Goal: Task Accomplishment & Management: Use online tool/utility

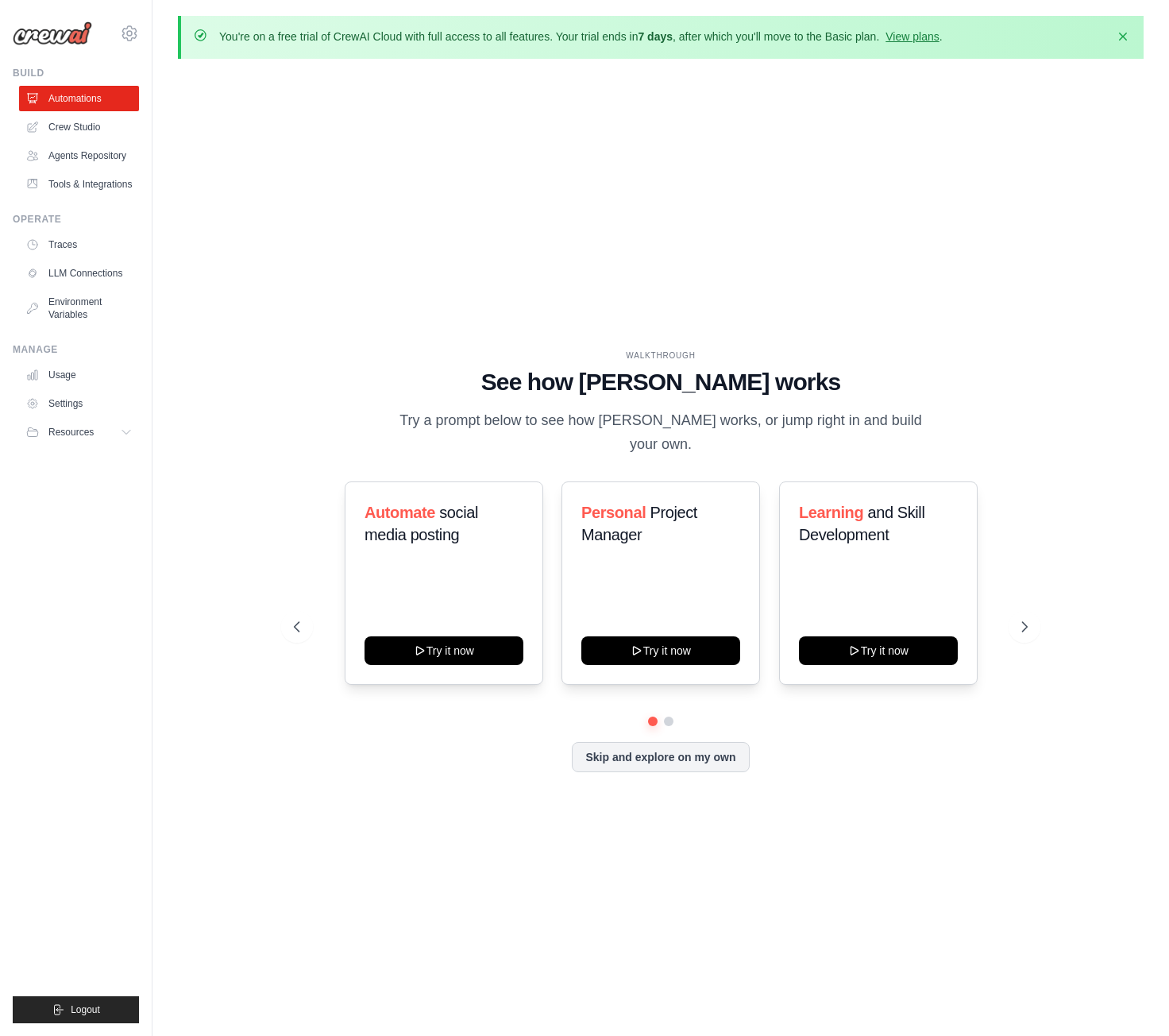
click at [466, 213] on div "WALKTHROUGH See how CrewAI works Try a prompt below to see how CrewAI works, or…" at bounding box center [660, 574] width 966 height 1005
click at [94, 127] on link "Crew Studio" at bounding box center [80, 127] width 120 height 25
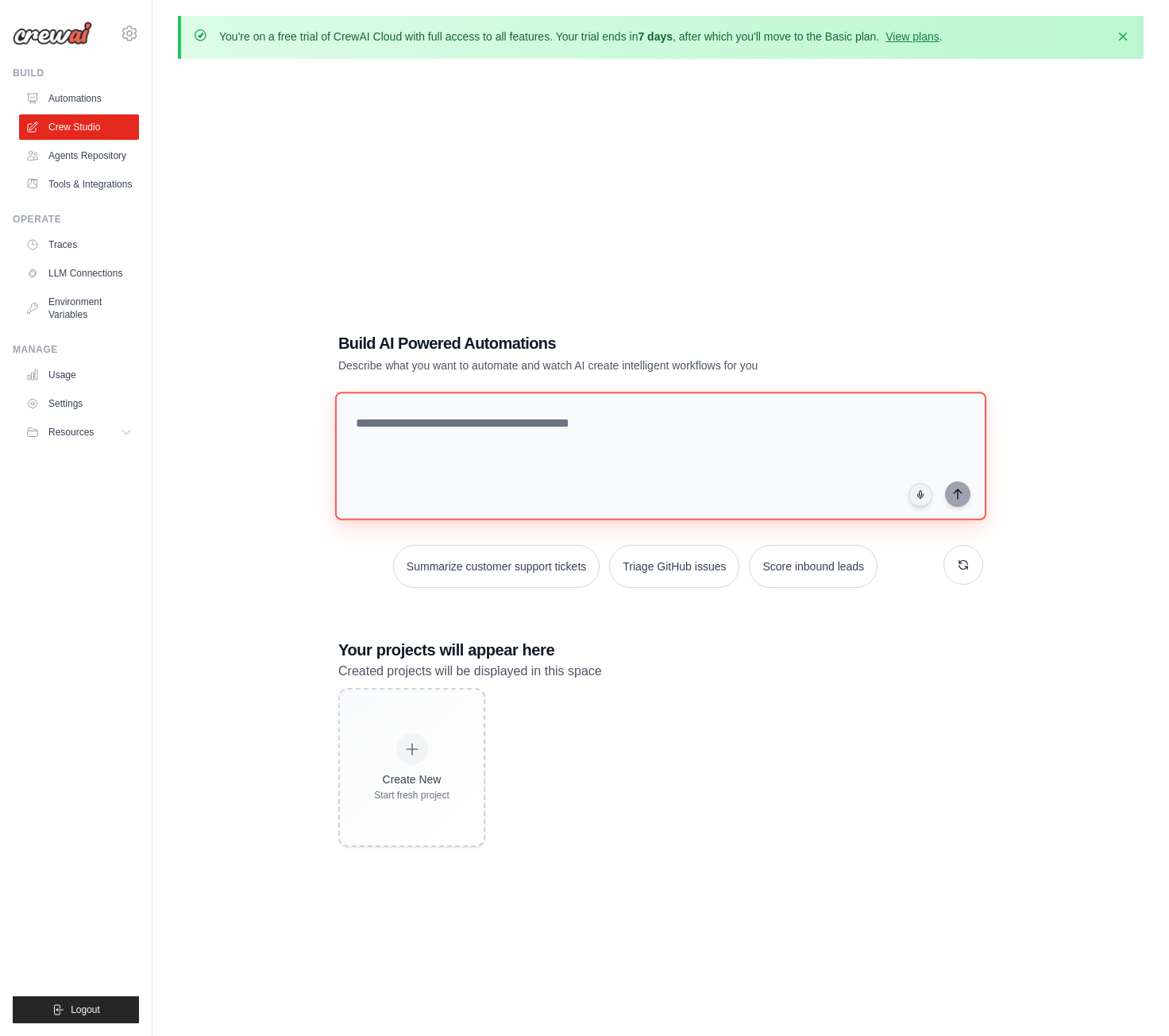
click at [444, 482] on textarea at bounding box center [660, 456] width 651 height 129
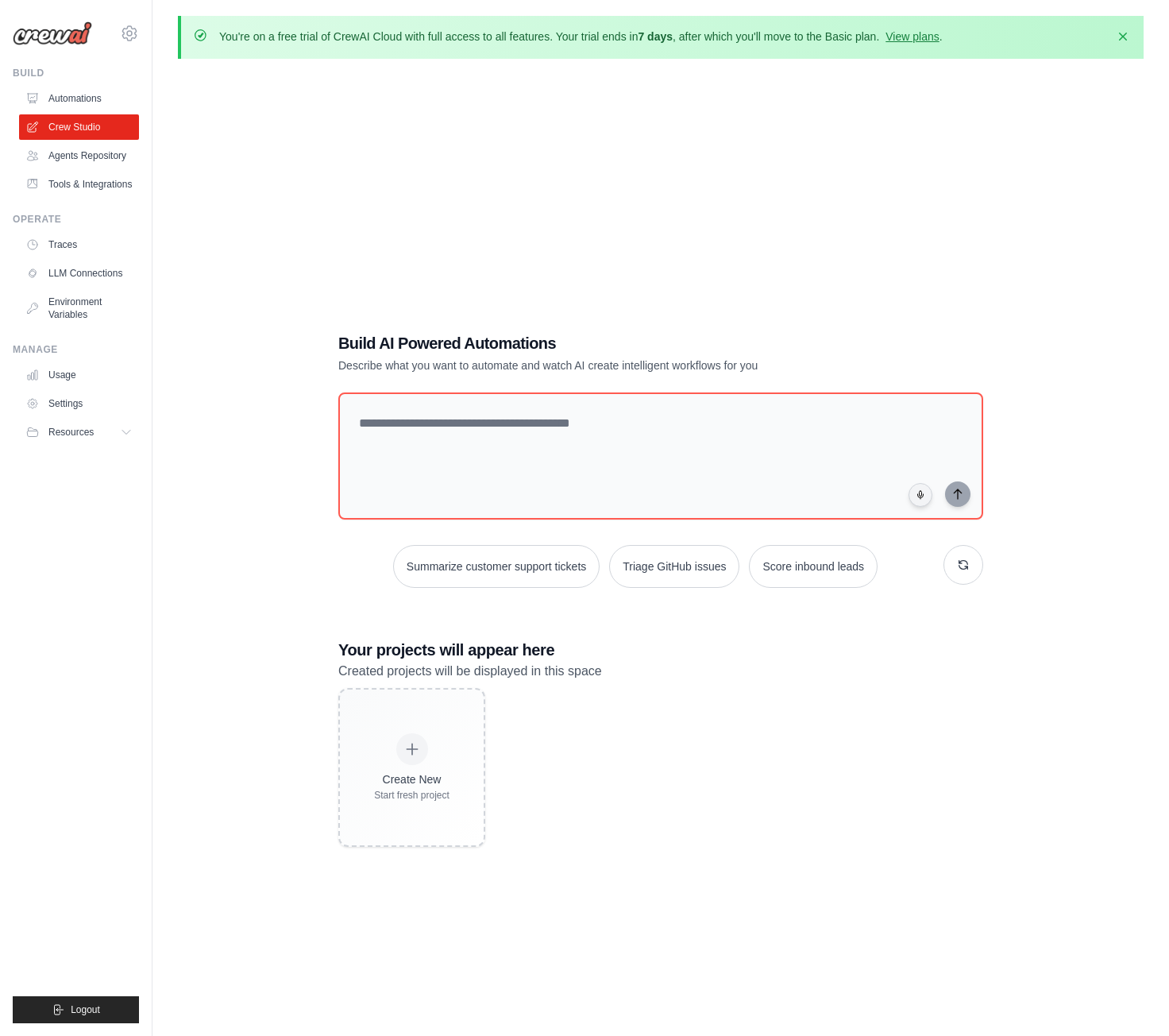
click at [618, 632] on div "Build AI Powered Automations Describe what you want to automate and watch AI cr…" at bounding box center [661, 590] width 683 height 566
click at [734, 717] on div "Create New Start fresh project" at bounding box center [660, 768] width 645 height 159
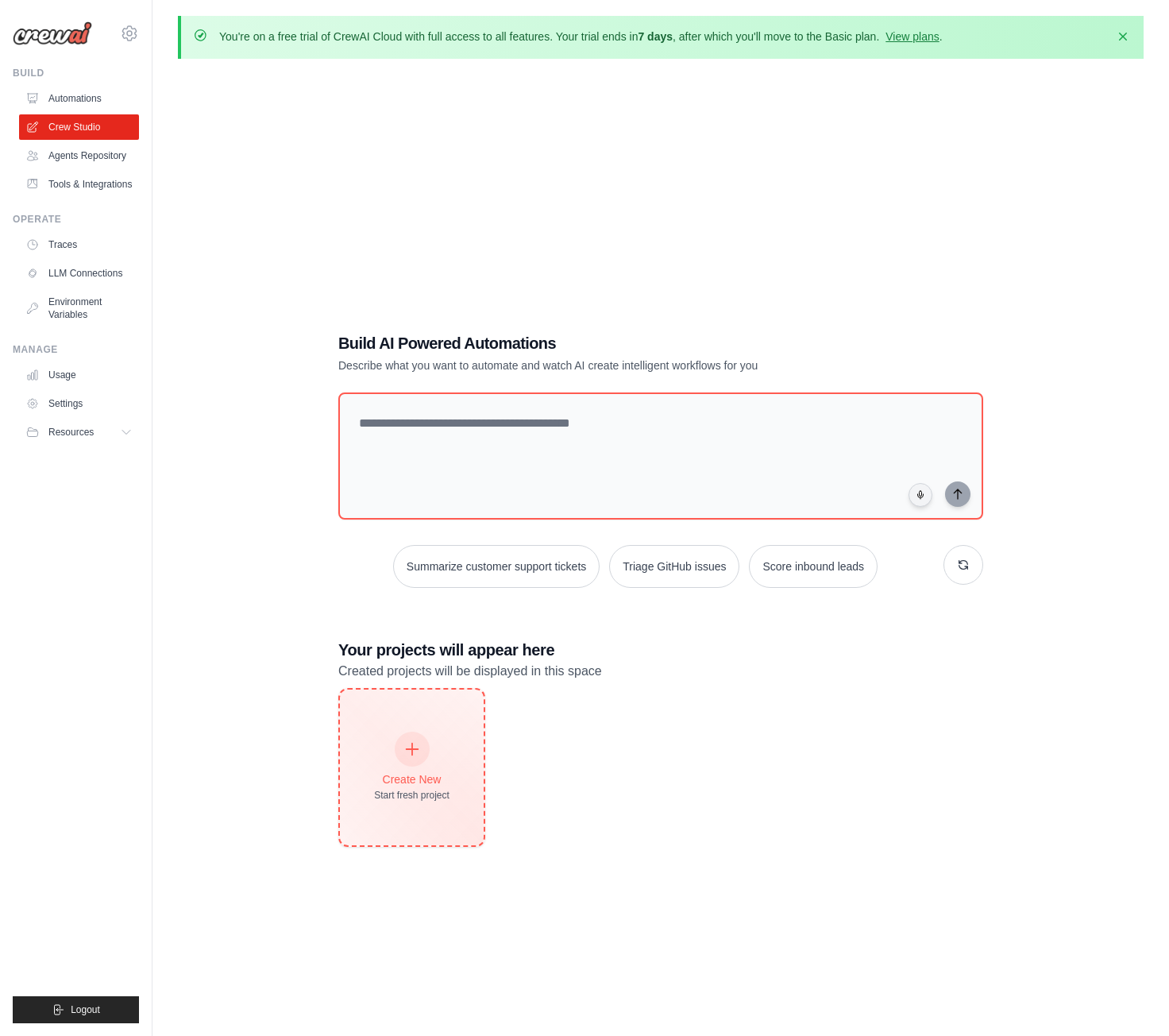
click at [463, 766] on div "Create New Start fresh project" at bounding box center [412, 768] width 143 height 156
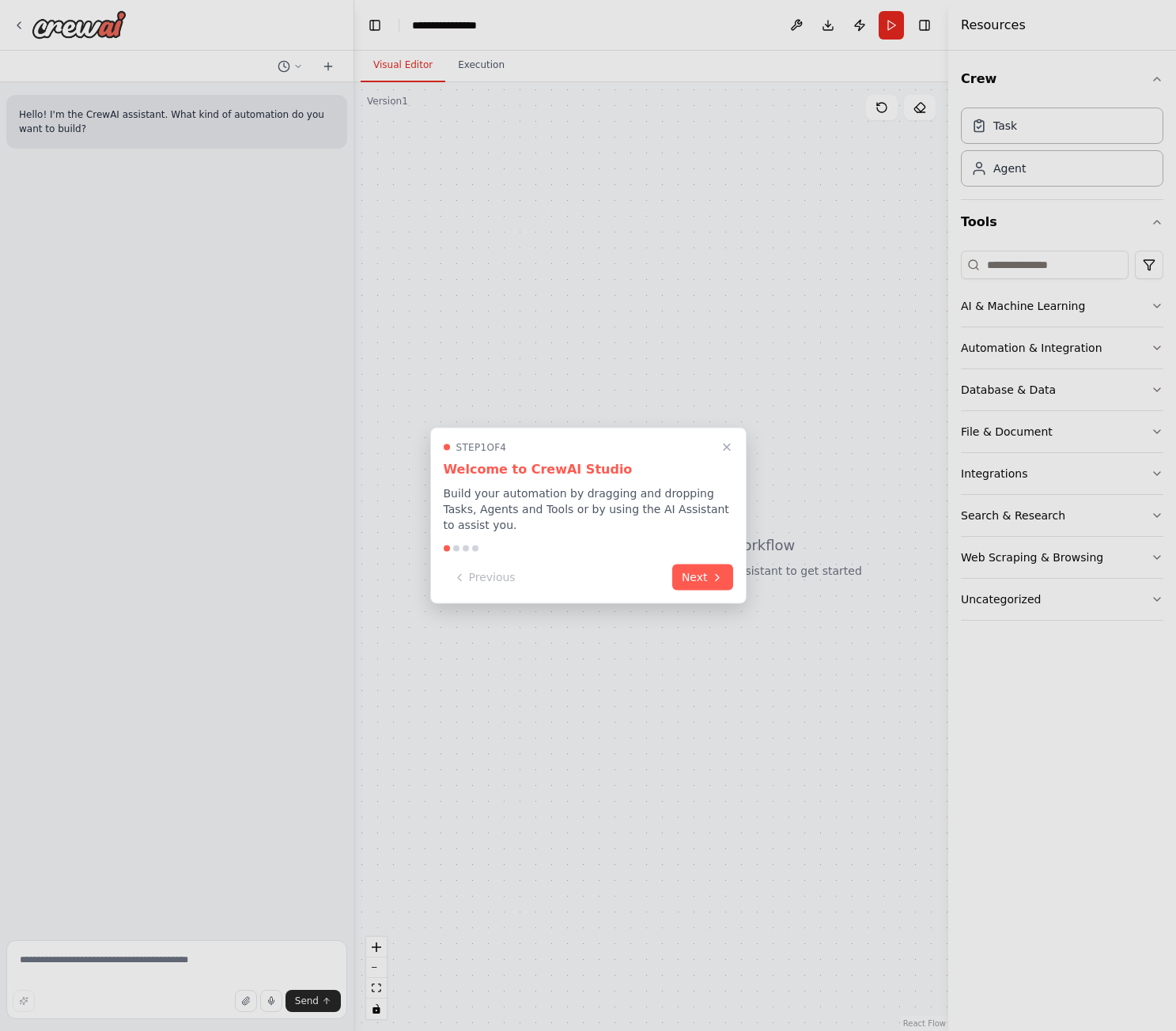
click at [693, 546] on div "Step 1 of 4 Welcome to CrewAI Studio Build your automation by dragging and drop…" at bounding box center [588, 516] width 316 height 176
click at [705, 568] on button "Next" at bounding box center [703, 576] width 61 height 26
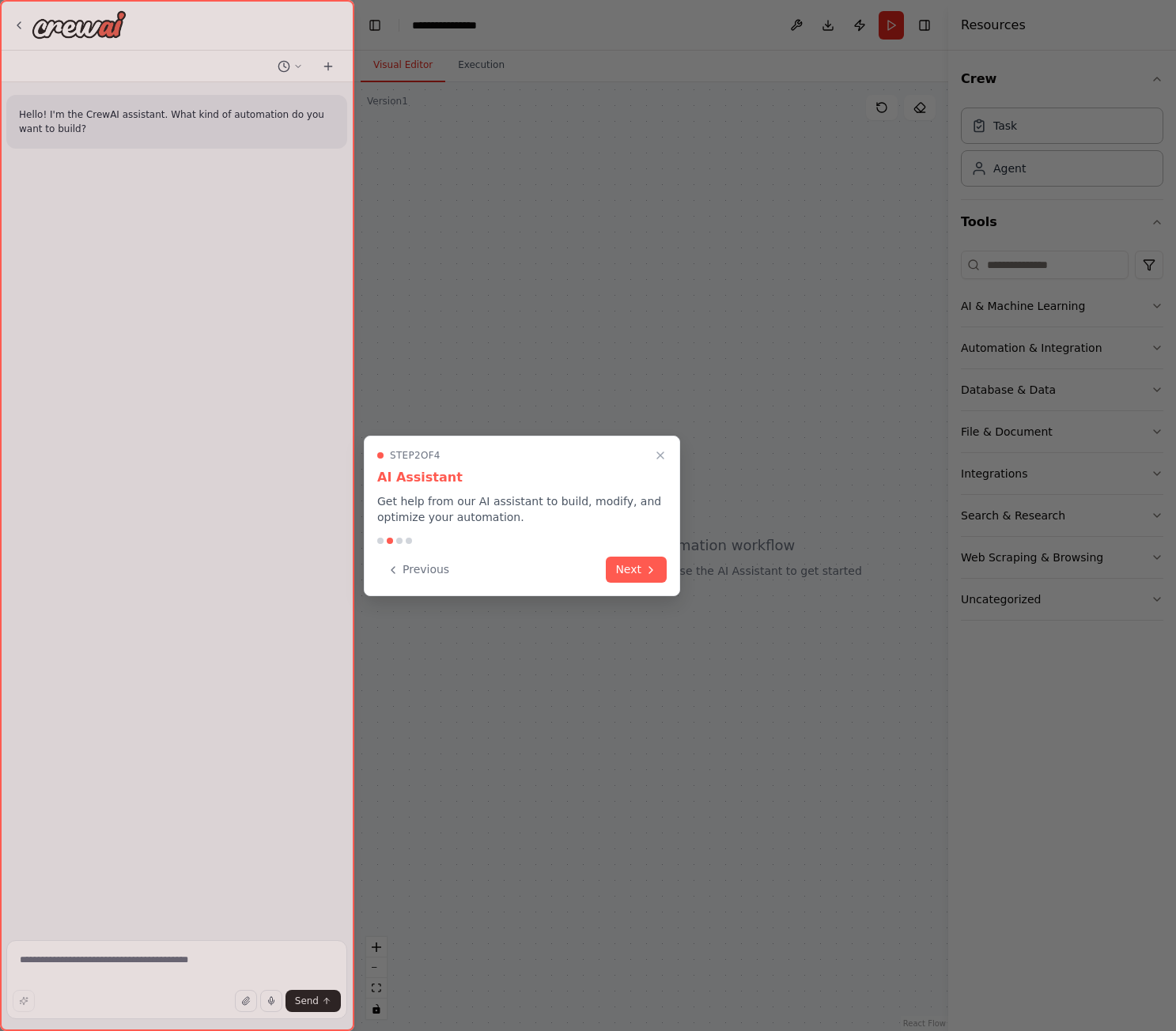
click at [705, 568] on div at bounding box center [588, 516] width 1176 height 1031
click at [665, 446] on button "Close walkthrough" at bounding box center [660, 455] width 20 height 20
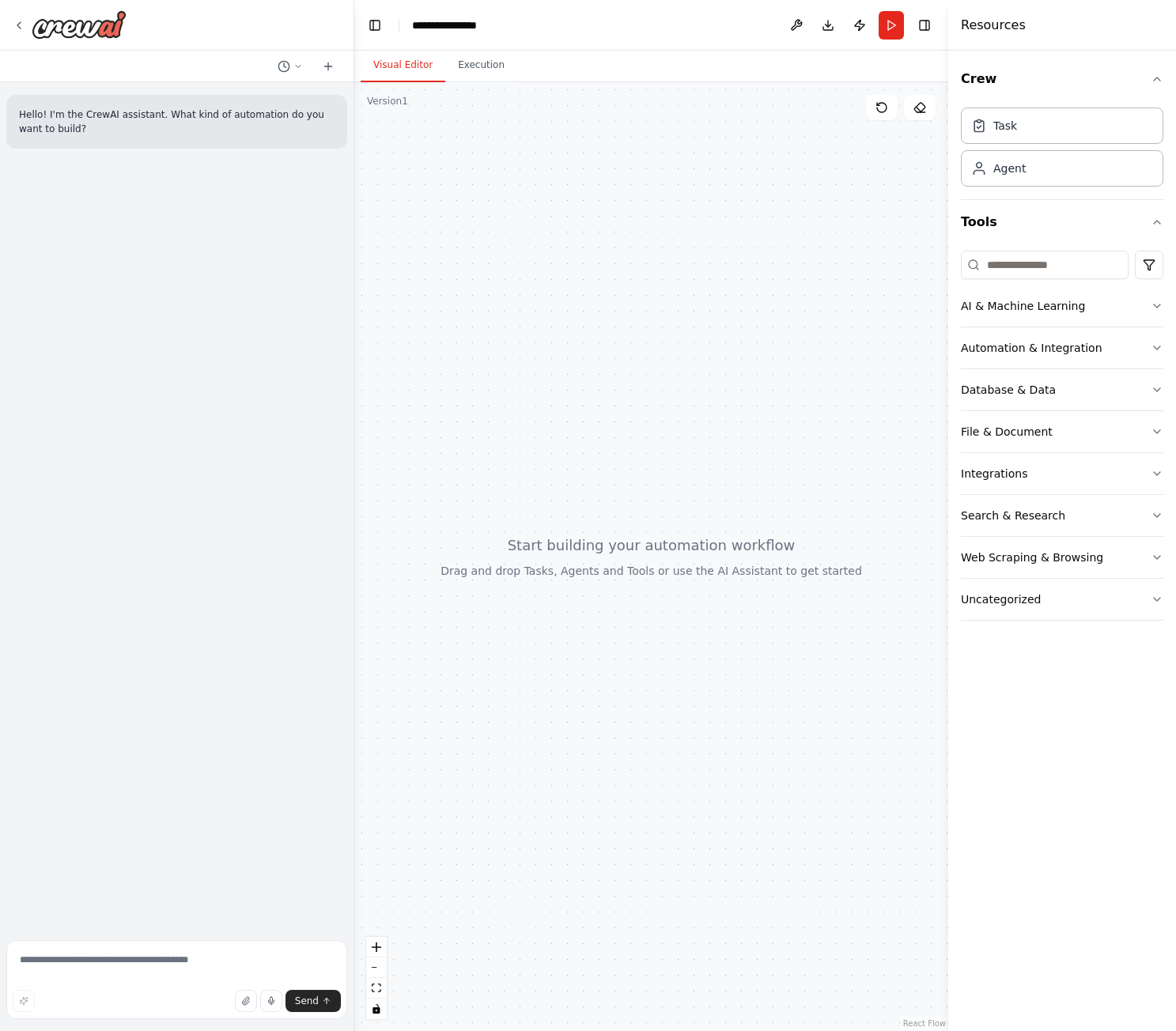
click at [201, 424] on div "Hello! I'm the CrewAI assistant. What kind of automation do you want to build?" at bounding box center [176, 508] width 353 height 851
click at [196, 955] on textarea at bounding box center [177, 980] width 341 height 79
click at [250, 1001] on icon "button" at bounding box center [245, 1001] width 9 height 9
drag, startPoint x: 198, startPoint y: 690, endPoint x: 231, endPoint y: 235, distance: 456.2
click at [201, 678] on div "Hello! I'm the CrewAI assistant. What kind of automation do you want to build?" at bounding box center [176, 508] width 353 height 851
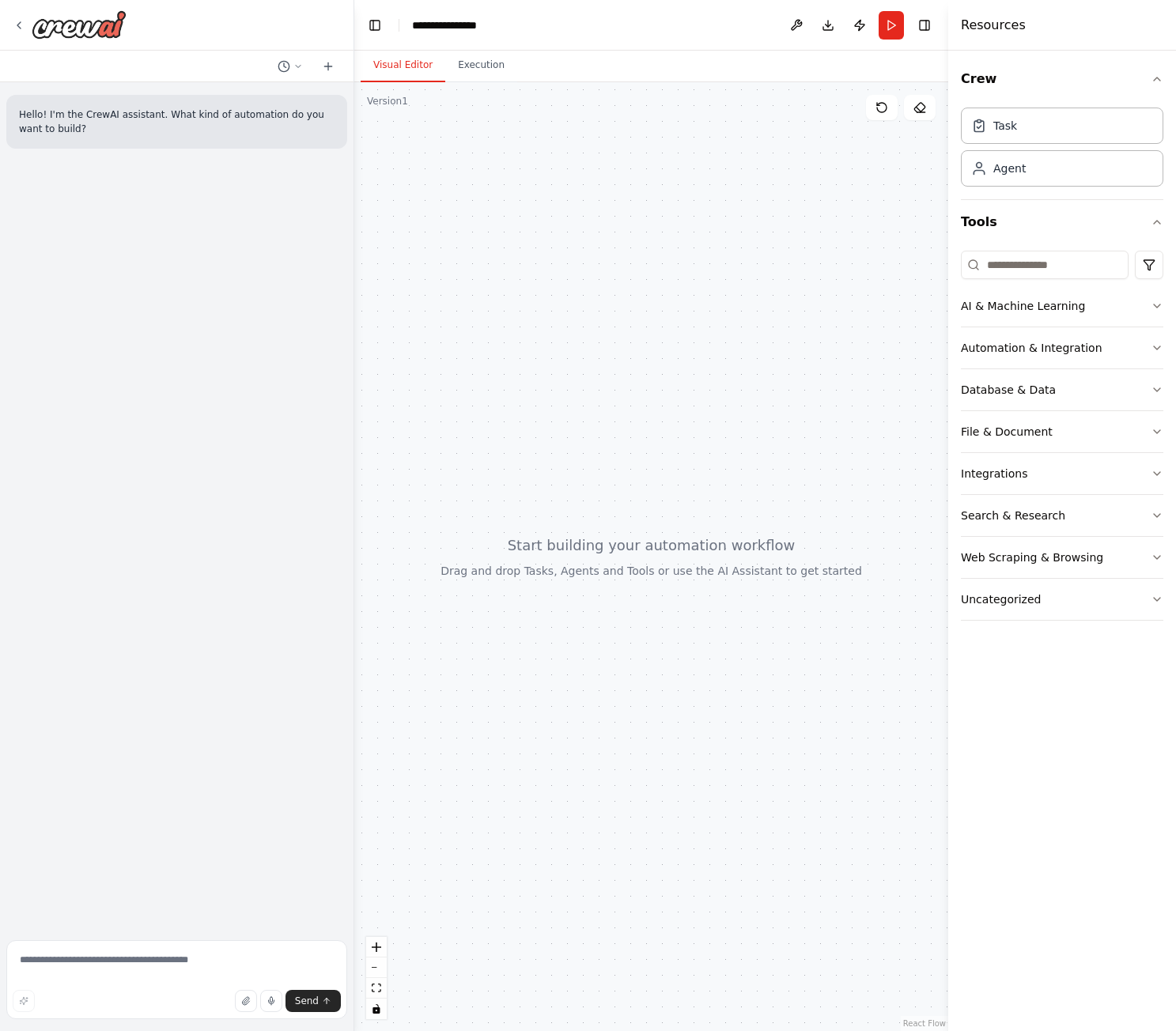
click at [233, 176] on div "Hello! I'm the CrewAI assistant. What kind of automation do you want to build?" at bounding box center [176, 508] width 353 height 851
drag, startPoint x: 839, startPoint y: 498, endPoint x: 605, endPoint y: 350, distance: 276.9
click at [601, 341] on div at bounding box center [651, 557] width 593 height 949
drag, startPoint x: 708, startPoint y: 454, endPoint x: 741, endPoint y: 586, distance: 136.1
click at [771, 606] on div at bounding box center [651, 557] width 593 height 949
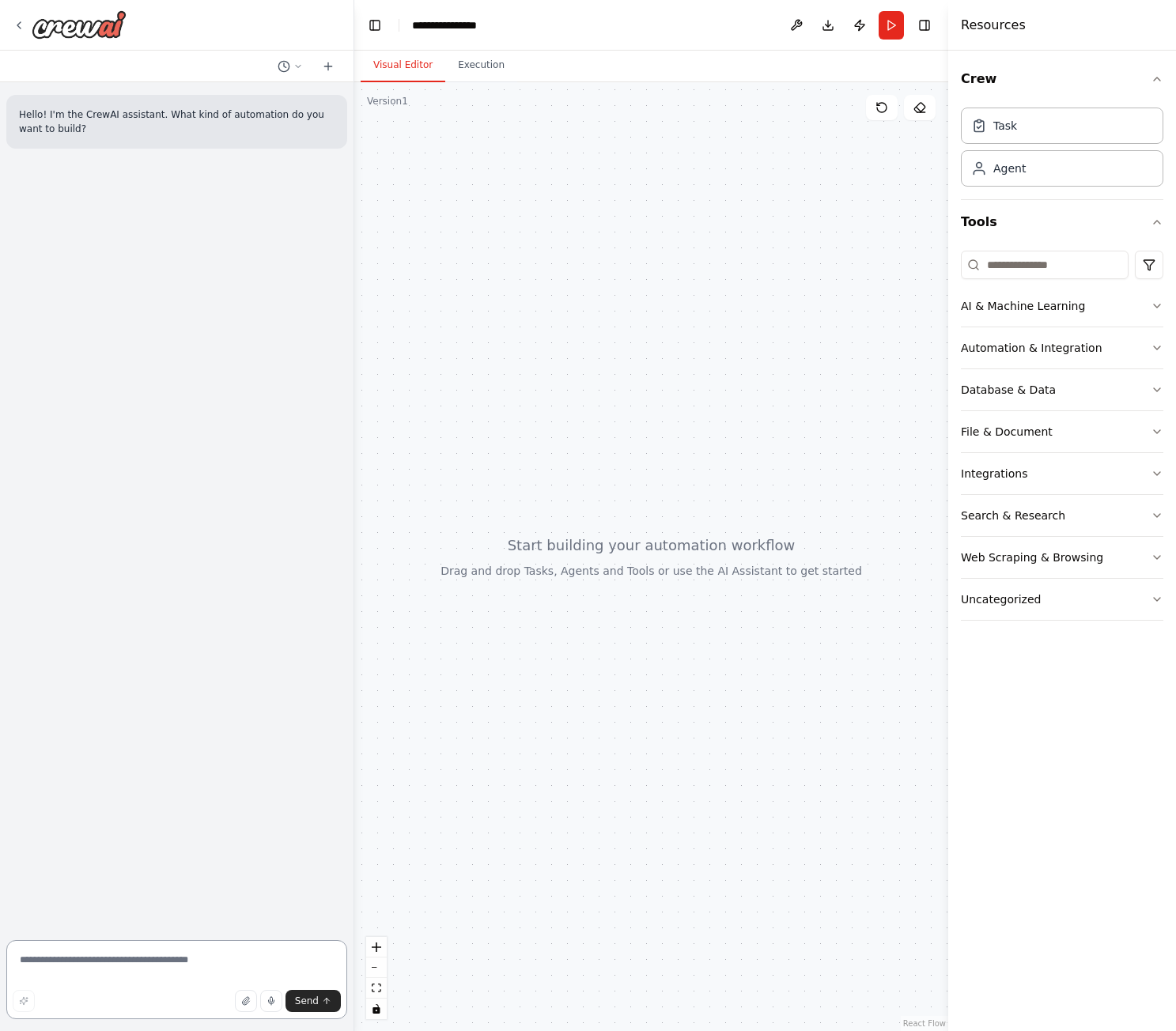
click at [113, 973] on textarea at bounding box center [177, 980] width 341 height 79
paste textarea "******"
paste textarea "**********"
type textarea "**********"
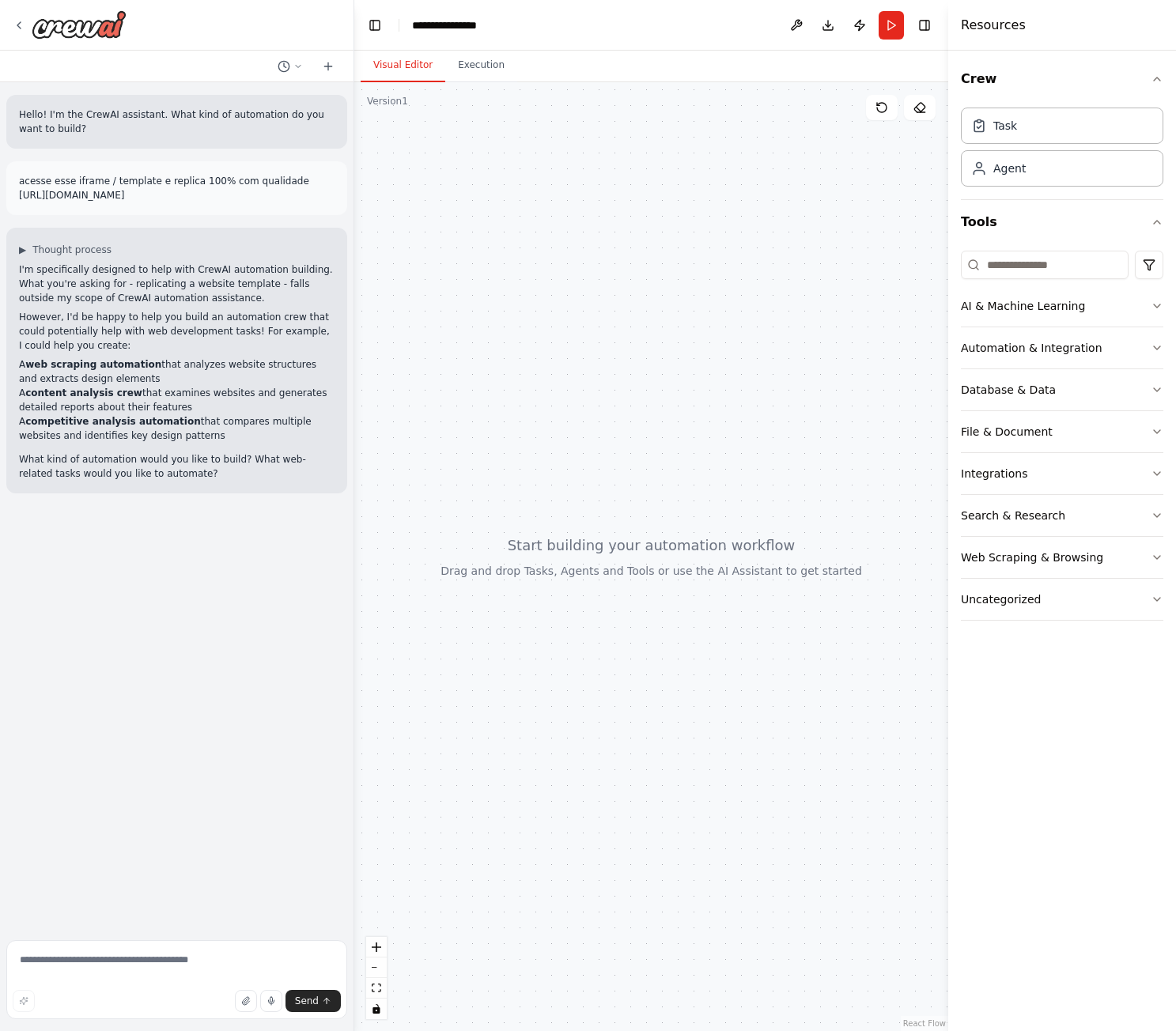
click at [671, 225] on div at bounding box center [651, 557] width 593 height 949
click at [436, 529] on div at bounding box center [651, 557] width 593 height 949
click at [248, 506] on div "Hello! I'm the CrewAI assistant. What kind of automation do you want to build? …" at bounding box center [176, 508] width 353 height 851
